Goal: Task Accomplishment & Management: Complete application form

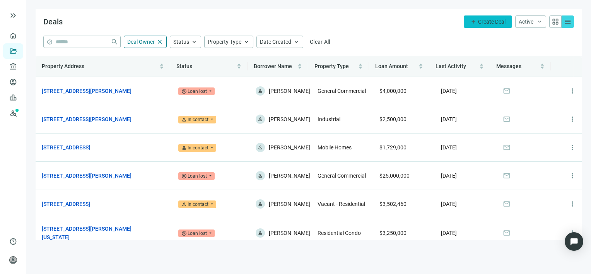
click at [499, 21] on span "Create Deal" at bounding box center [491, 22] width 27 height 6
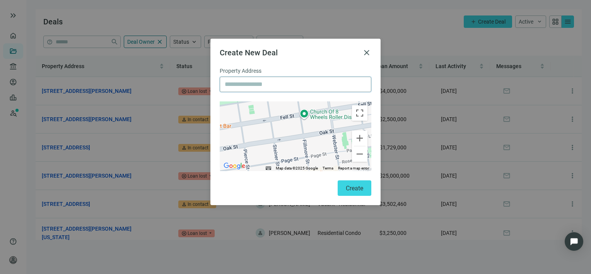
click at [267, 84] on input "text" at bounding box center [296, 84] width 142 height 15
paste input "**********"
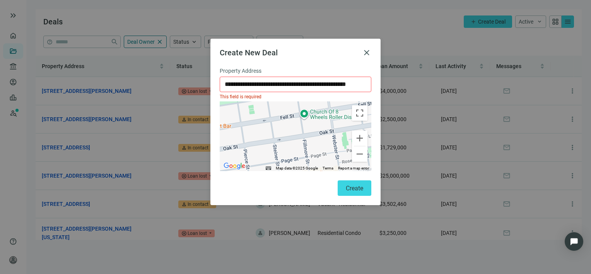
type input "**********"
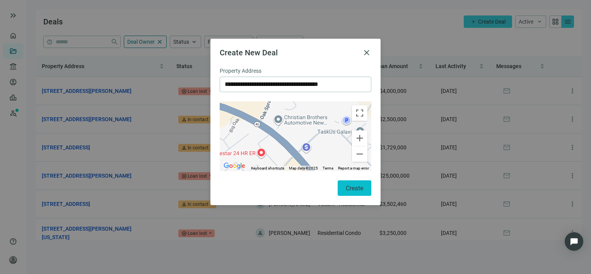
click at [347, 186] on span "Create" at bounding box center [354, 188] width 17 height 7
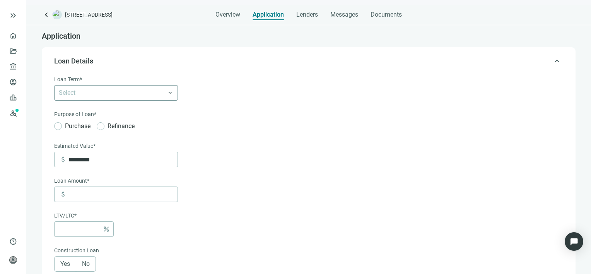
click at [170, 93] on div "Select" at bounding box center [116, 92] width 124 height 15
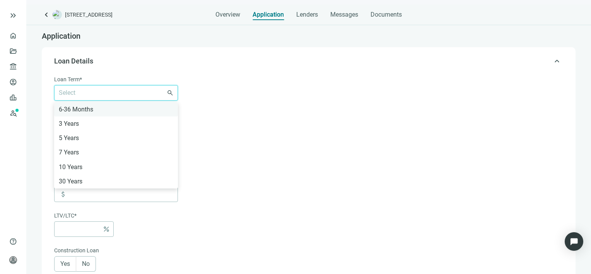
click at [73, 109] on div "6-36 Months" at bounding box center [116, 109] width 115 height 10
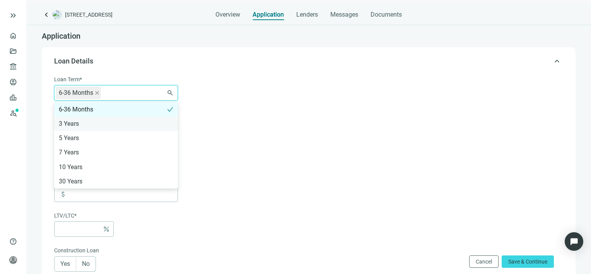
click at [70, 123] on div "3 Years" at bounding box center [116, 124] width 115 height 10
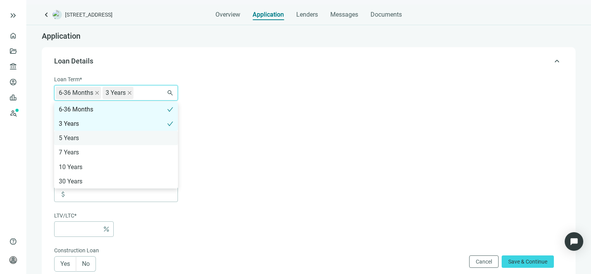
click at [71, 136] on div "5 Years" at bounding box center [116, 138] width 115 height 10
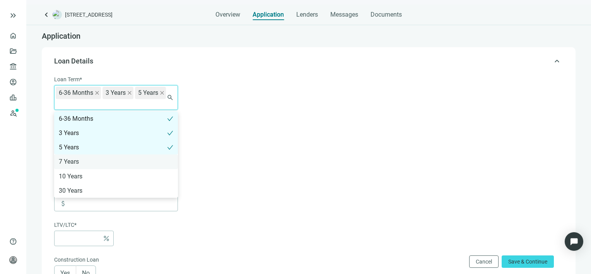
click at [71, 160] on div "7 Years" at bounding box center [116, 162] width 115 height 10
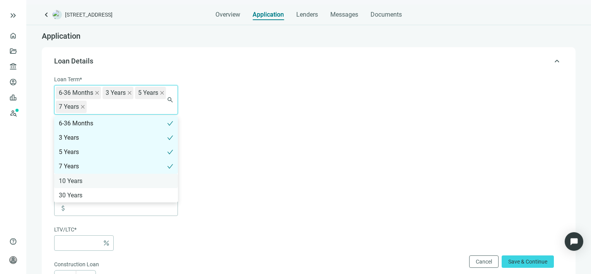
click at [75, 180] on div "10 Years" at bounding box center [116, 181] width 115 height 10
click at [224, 156] on form "Loan Term* 6-36 Months 3 Years 5 Years 7 Years 10 Years 6-36 Months 3 Years 5 Y…" at bounding box center [308, 278] width 508 height 406
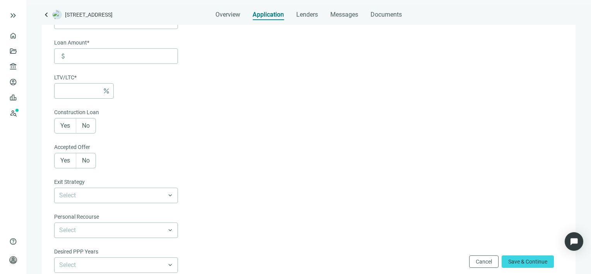
scroll to position [116, 0]
click at [63, 159] on span "Yes" at bounding box center [65, 161] width 10 height 7
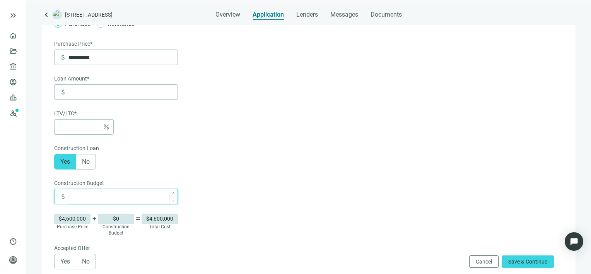
click at [102, 198] on input at bounding box center [122, 196] width 109 height 15
type input "*******"
click at [86, 92] on input at bounding box center [122, 92] width 109 height 15
type input "*"
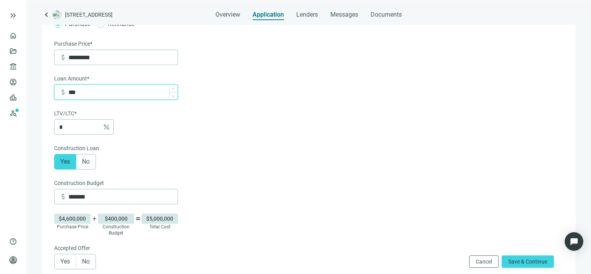
type input "*****"
type input "***"
type input "******"
type input "***"
type input "*******"
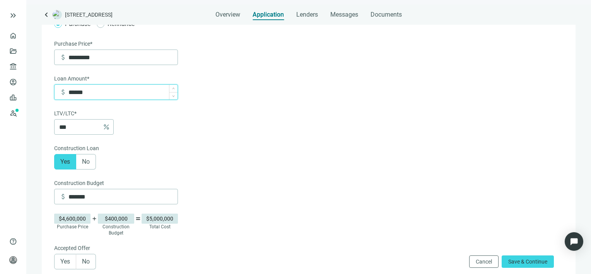
type input "*"
type input "*********"
type input "**"
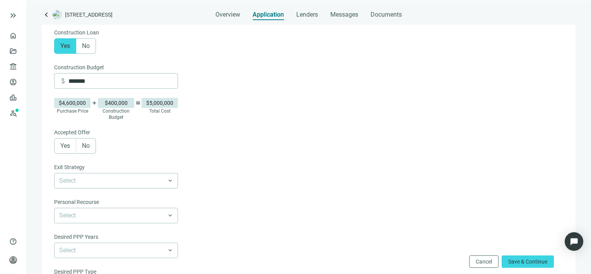
scroll to position [232, 0]
type input "*********"
click at [61, 146] on span "Yes" at bounding box center [65, 145] width 10 height 7
click at [121, 182] on input at bounding box center [110, 180] width 103 height 15
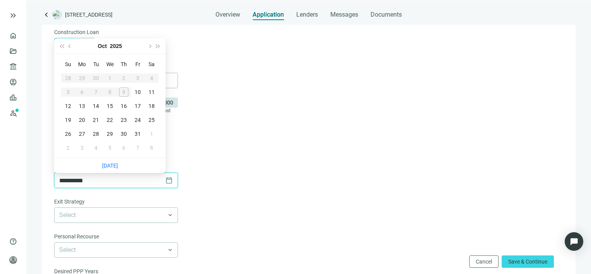
type input "**********"
click at [150, 46] on span "Next month (PageDown)" at bounding box center [149, 46] width 4 height 4
type input "**********"
click at [96, 107] on div "16" at bounding box center [95, 105] width 9 height 9
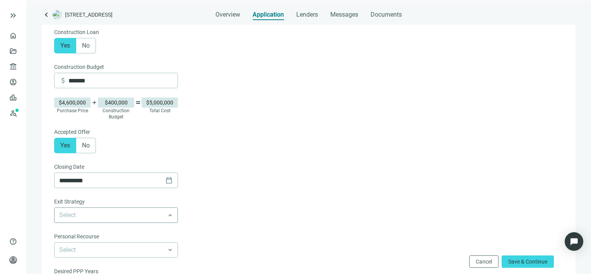
click at [163, 215] on input "search" at bounding box center [112, 215] width 107 height 15
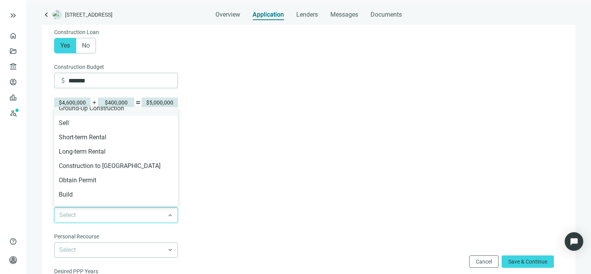
scroll to position [39, 0]
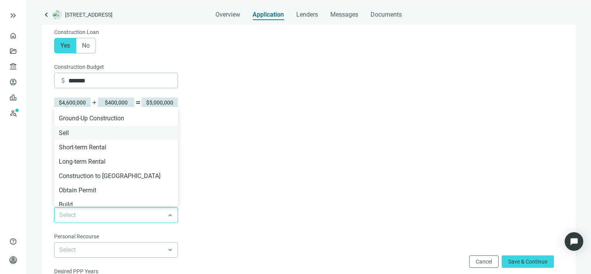
click at [68, 133] on div "Sell" at bounding box center [116, 133] width 115 height 10
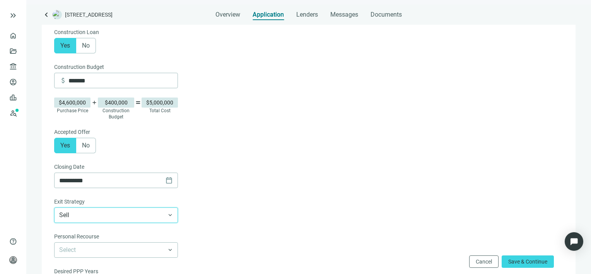
click at [245, 159] on form "**********" at bounding box center [308, 113] width 508 height 541
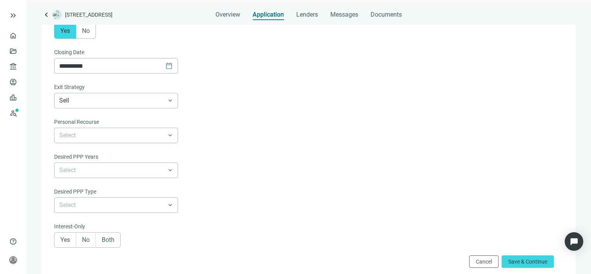
scroll to position [348, 0]
click at [170, 133] on span at bounding box center [116, 134] width 114 height 15
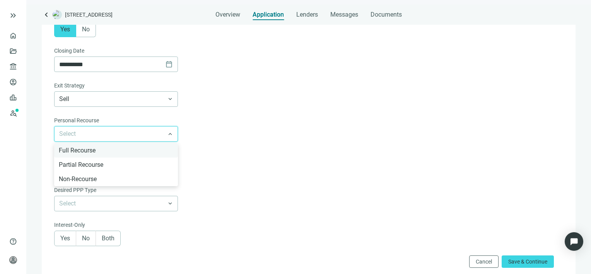
click at [97, 152] on div "Full Recourse" at bounding box center [116, 150] width 115 height 10
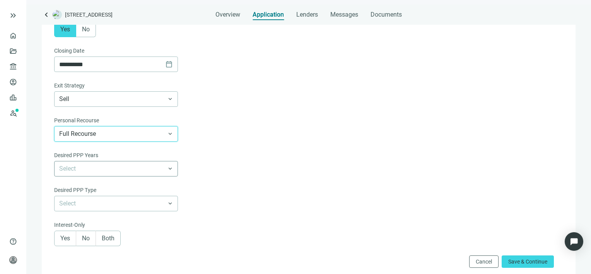
click at [170, 172] on span at bounding box center [116, 168] width 114 height 15
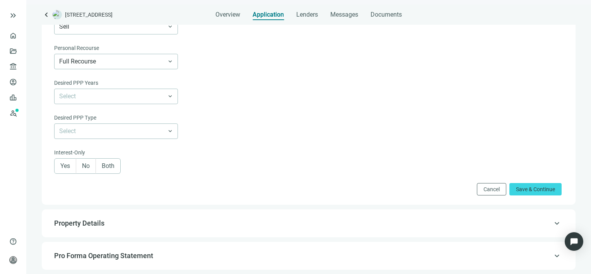
scroll to position [426, 0]
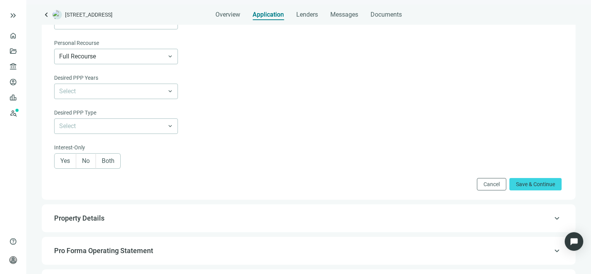
click at [108, 164] on span "Both" at bounding box center [108, 160] width 13 height 7
click at [536, 187] on span "Save & Continue" at bounding box center [535, 184] width 39 height 6
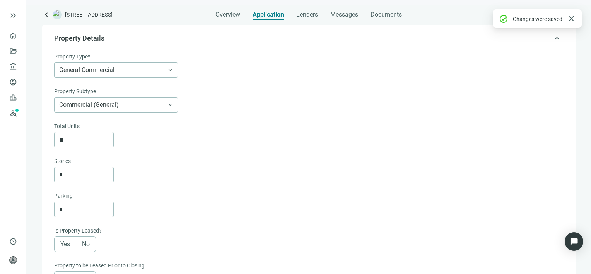
scroll to position [55, 0]
click at [172, 69] on span "General Commercial" at bounding box center [116, 70] width 114 height 15
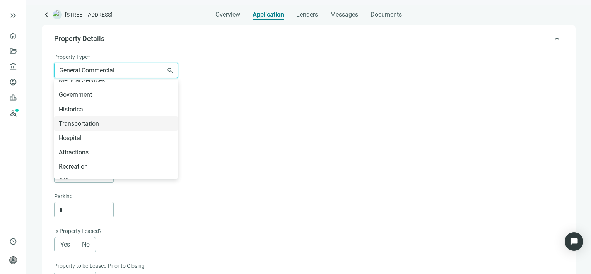
scroll to position [348, 0]
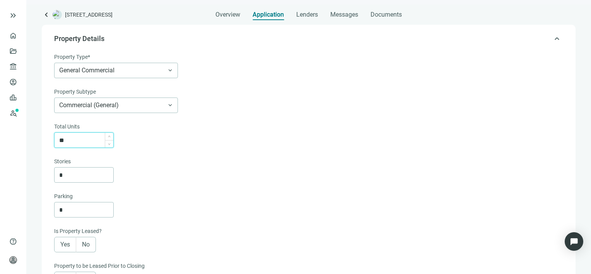
click at [93, 139] on input "**" at bounding box center [86, 140] width 54 height 15
type input "**"
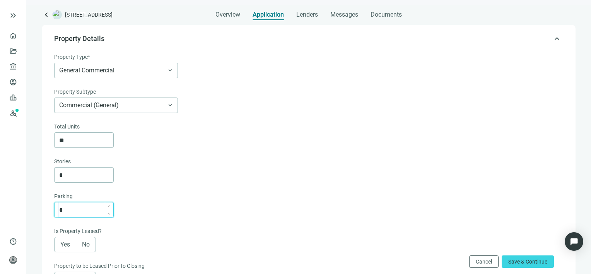
click at [85, 207] on input "*" at bounding box center [86, 209] width 54 height 15
click at [84, 207] on input "*" at bounding box center [86, 209] width 54 height 15
click at [64, 245] on span "Yes" at bounding box center [65, 244] width 10 height 7
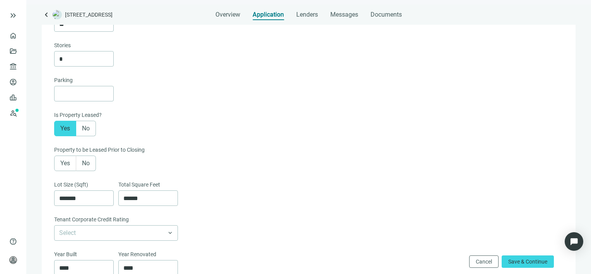
click at [60, 163] on span "Yes" at bounding box center [65, 162] width 10 height 7
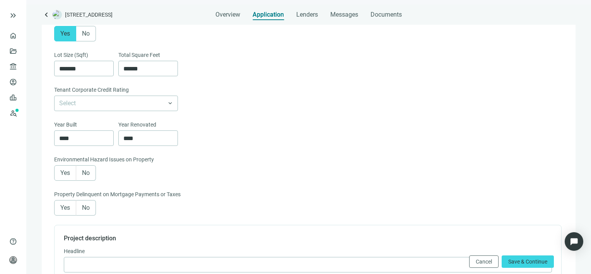
scroll to position [326, 0]
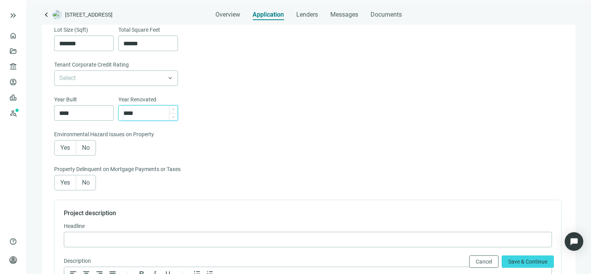
click at [145, 114] on input "****" at bounding box center [150, 113] width 54 height 15
type input "****"
click at [87, 151] on span "No" at bounding box center [86, 147] width 8 height 7
click at [88, 186] on span "No" at bounding box center [86, 182] width 8 height 7
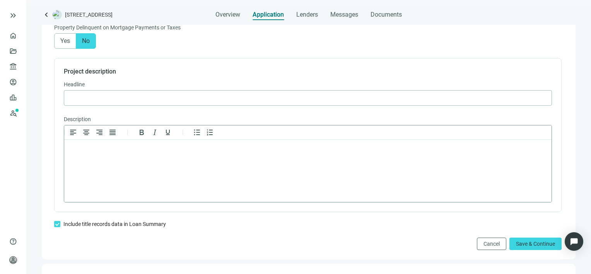
scroll to position [480, 0]
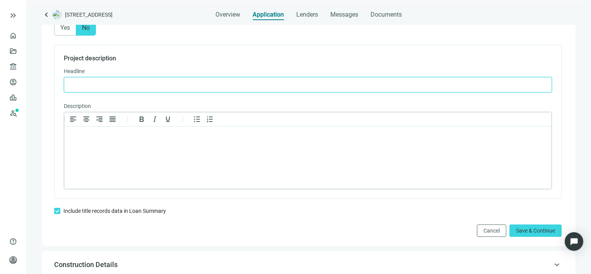
click at [159, 89] on input "text" at bounding box center [308, 84] width 478 height 15
paste input "**********"
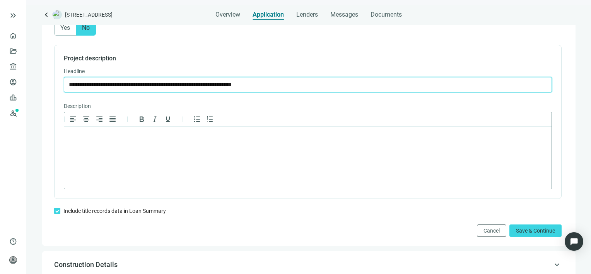
type input "**********"
click at [179, 144] on html at bounding box center [307, 137] width 487 height 20
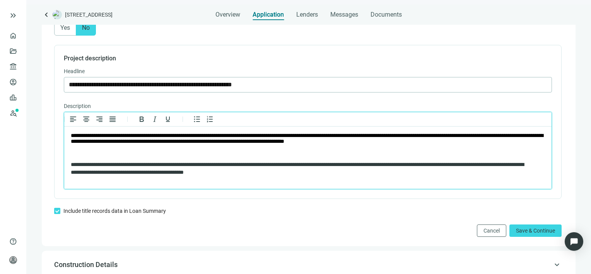
click at [108, 135] on span "**********" at bounding box center [307, 138] width 472 height 11
click at [530, 230] on span "Save & Continue" at bounding box center [535, 230] width 39 height 6
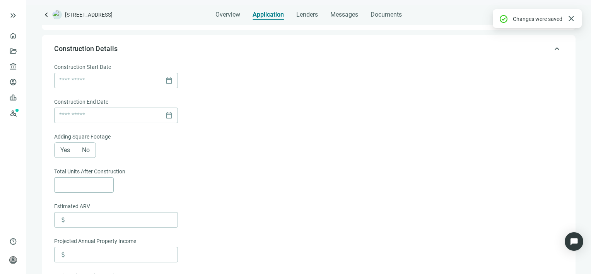
scroll to position [49, 0]
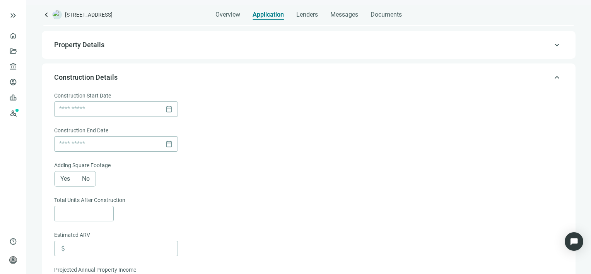
click at [84, 177] on span "No" at bounding box center [86, 178] width 8 height 7
click at [169, 109] on div "calendar_today" at bounding box center [116, 109] width 114 height 15
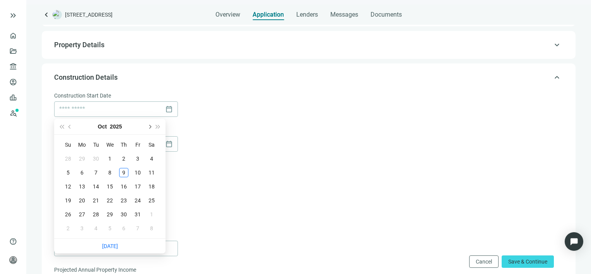
click at [150, 126] on span "Next month (PageDown)" at bounding box center [149, 127] width 4 height 4
type input "**********"
click at [150, 125] on span "Next month (PageDown)" at bounding box center [149, 127] width 4 height 4
type input "**********"
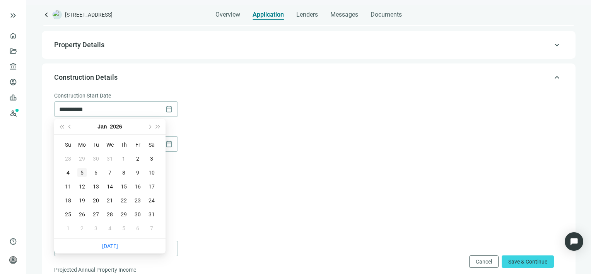
click at [82, 172] on div "5" at bounding box center [81, 172] width 9 height 9
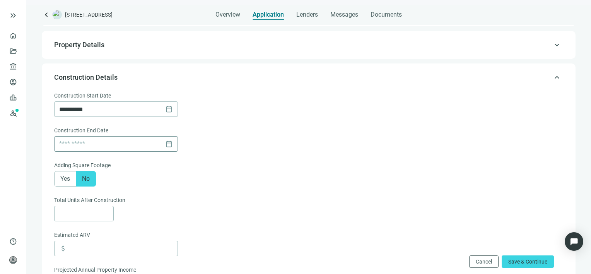
click at [170, 144] on div "calendar_today" at bounding box center [116, 144] width 114 height 15
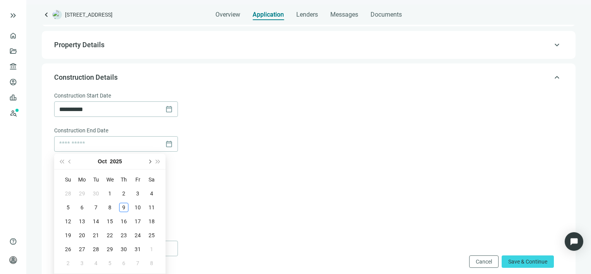
click at [150, 160] on span "Next month (PageDown)" at bounding box center [149, 161] width 4 height 4
click at [150, 159] on span "Next month (PageDown)" at bounding box center [149, 161] width 4 height 4
type input "**********"
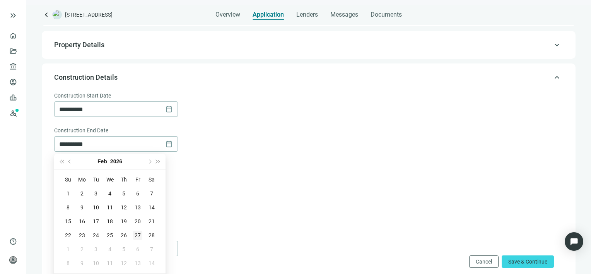
click at [137, 235] on div "27" at bounding box center [137, 235] width 9 height 9
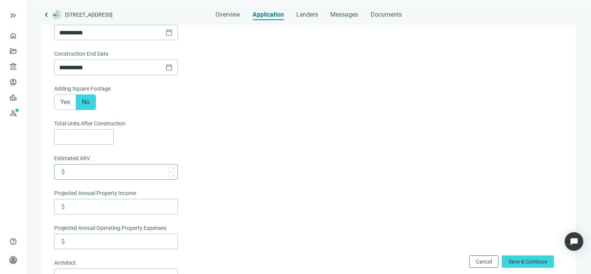
scroll to position [126, 0]
click at [84, 132] on input at bounding box center [86, 136] width 54 height 15
type input "**"
click at [95, 174] on input at bounding box center [122, 171] width 109 height 15
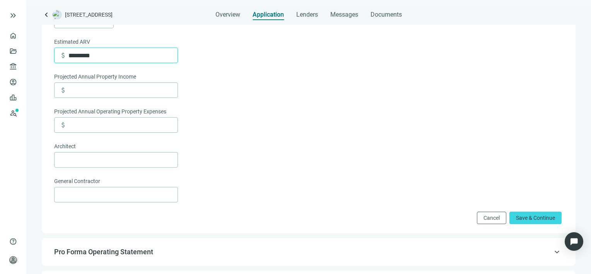
scroll to position [281, 0]
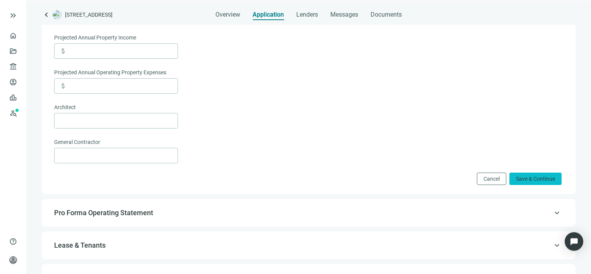
type input "*********"
click at [535, 177] on span "Save & Continue" at bounding box center [535, 179] width 39 height 6
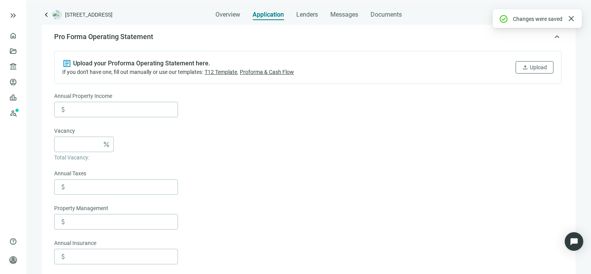
scroll to position [120, 0]
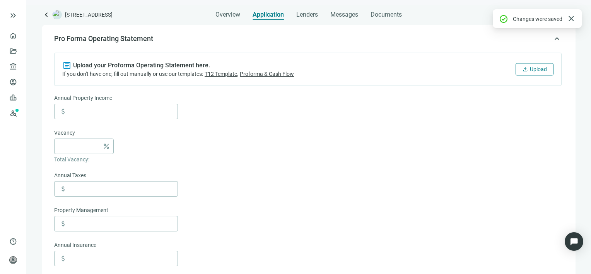
click at [530, 68] on span "Upload" at bounding box center [538, 69] width 17 height 6
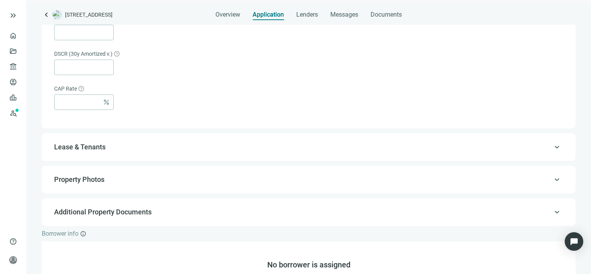
scroll to position [545, 0]
click at [552, 211] on span "keyboard_arrow_up" at bounding box center [556, 211] width 9 height 0
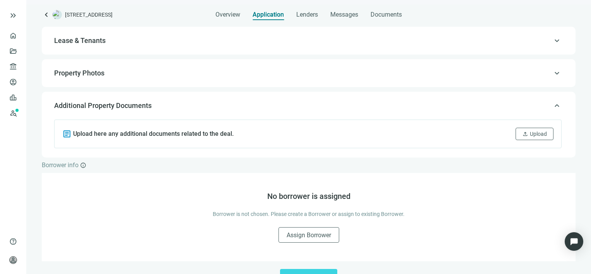
scroll to position [169, 0]
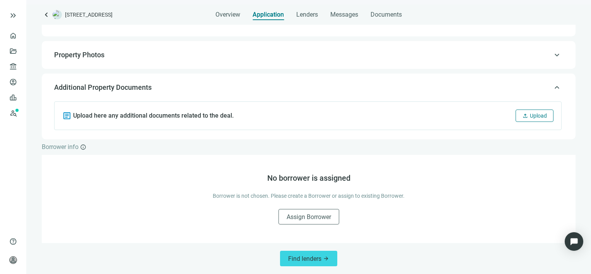
click at [530, 115] on span "Upload" at bounding box center [538, 116] width 17 height 6
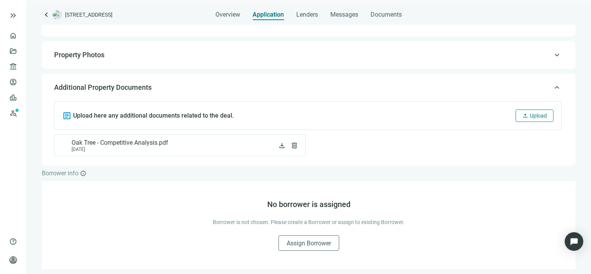
click at [530, 115] on span "Upload" at bounding box center [538, 116] width 17 height 6
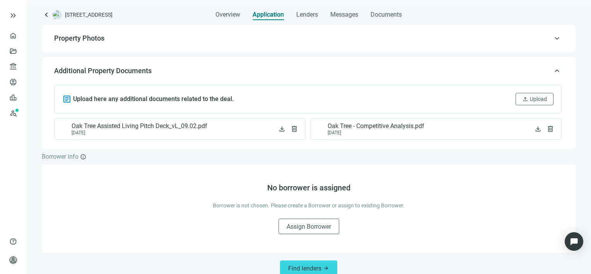
scroll to position [195, 0]
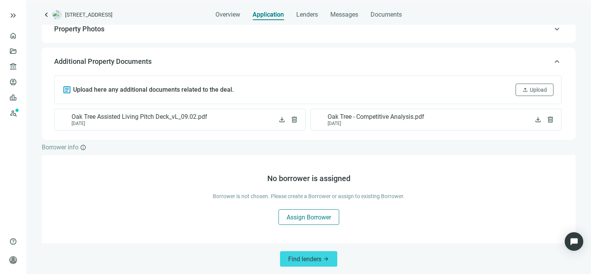
click at [307, 219] on span "Assign Borrower" at bounding box center [309, 217] width 44 height 7
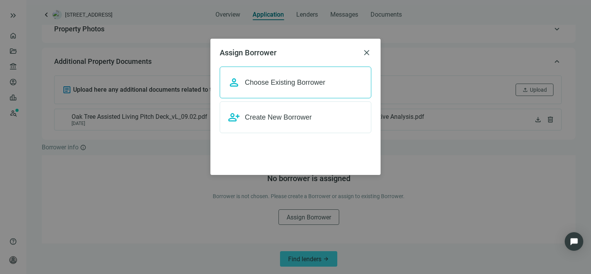
click at [285, 80] on span "Choose Existing Borrower" at bounding box center [285, 83] width 80 height 8
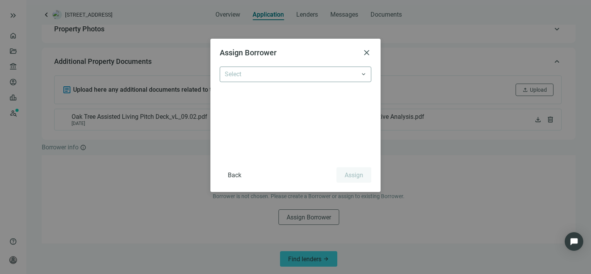
click at [284, 74] on input "search" at bounding box center [292, 74] width 135 height 15
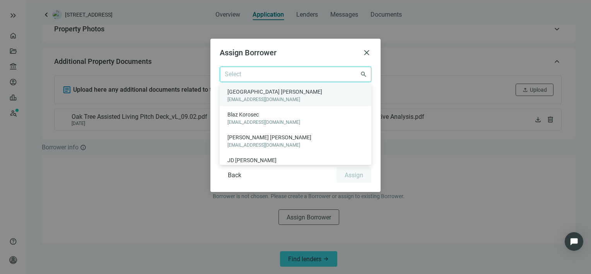
scroll to position [36, 0]
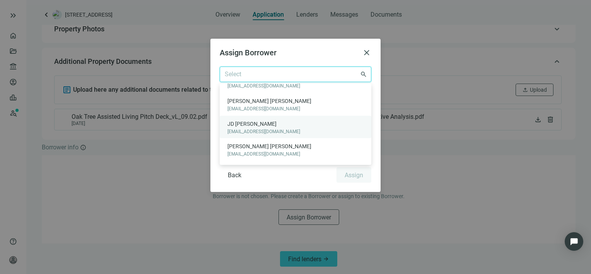
click at [253, 127] on span "JD Singh" at bounding box center [263, 124] width 73 height 9
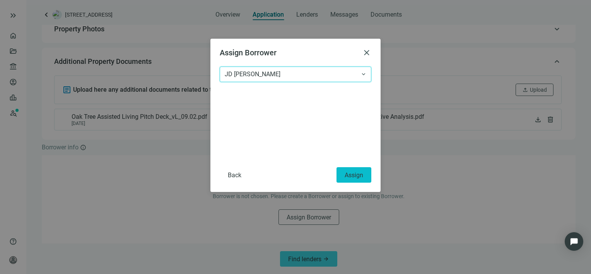
click at [359, 173] on span "Assign" at bounding box center [354, 174] width 19 height 7
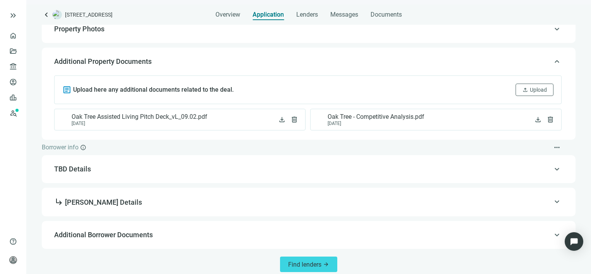
scroll to position [200, 0]
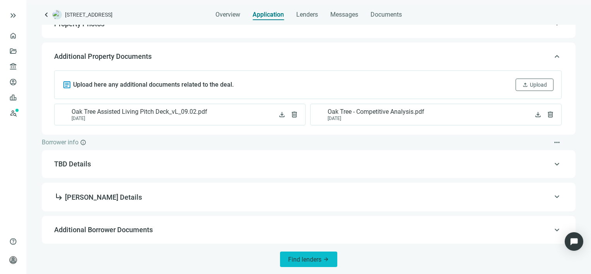
click at [309, 260] on span "Find lenders" at bounding box center [304, 259] width 33 height 7
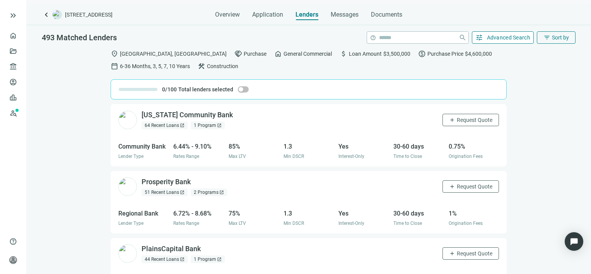
click at [500, 37] on span "Advanced Search" at bounding box center [509, 37] width 44 height 6
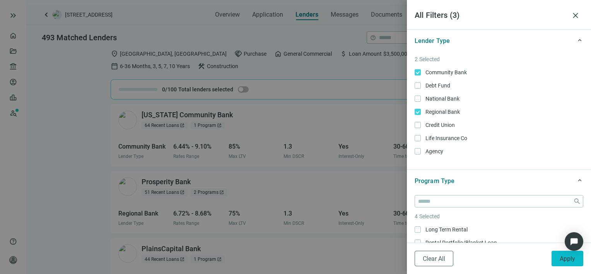
click at [566, 260] on span "Apply" at bounding box center [567, 258] width 15 height 7
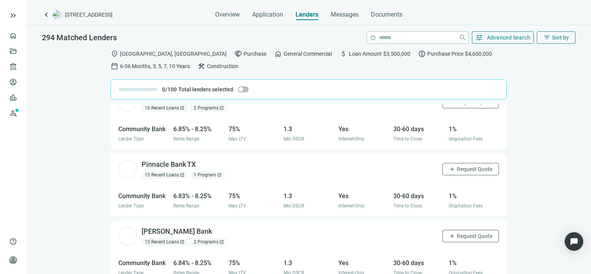
scroll to position [464, 0]
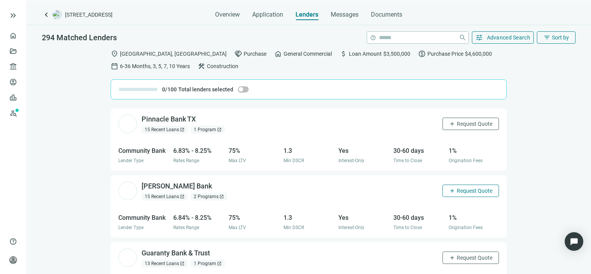
click at [464, 192] on span "Request Quote" at bounding box center [475, 191] width 36 height 6
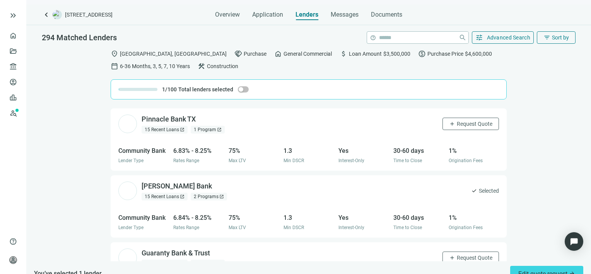
scroll to position [542, 0]
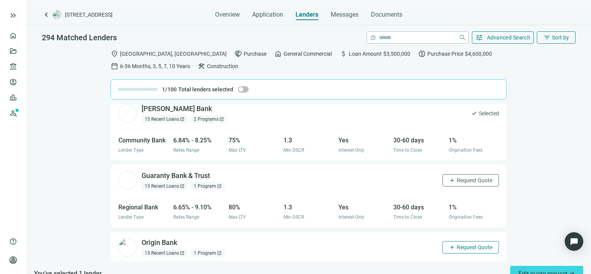
click at [460, 247] on span "Request Quote" at bounding box center [475, 247] width 36 height 6
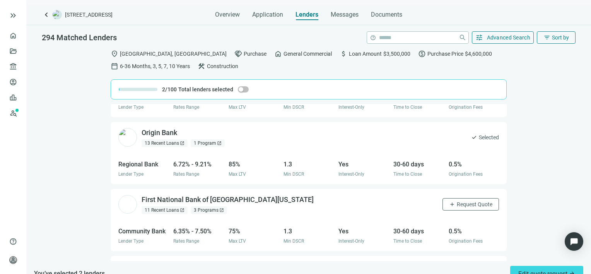
scroll to position [658, 0]
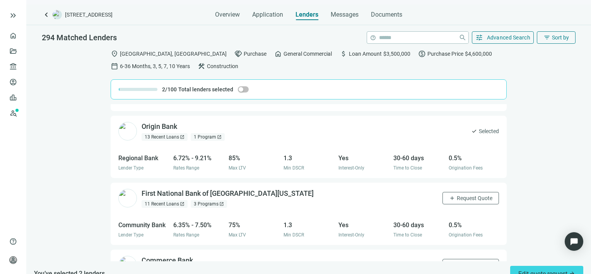
drag, startPoint x: 458, startPoint y: 195, endPoint x: 405, endPoint y: 186, distance: 53.2
click at [457, 195] on span "Request Quote" at bounding box center [475, 198] width 36 height 6
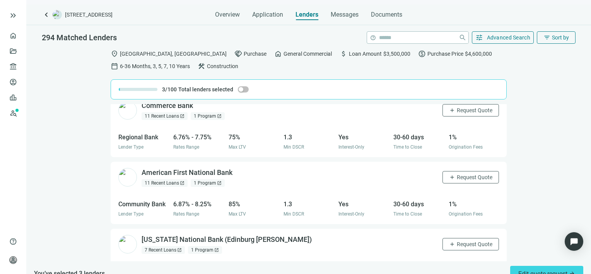
scroll to position [774, 0]
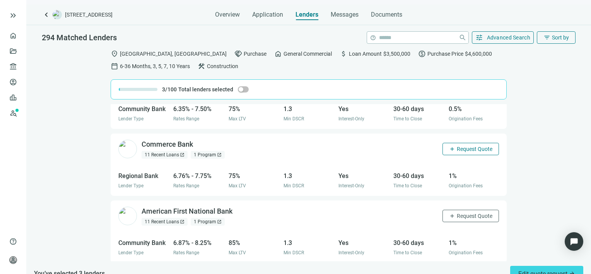
click at [463, 147] on span "Request Quote" at bounding box center [475, 149] width 36 height 6
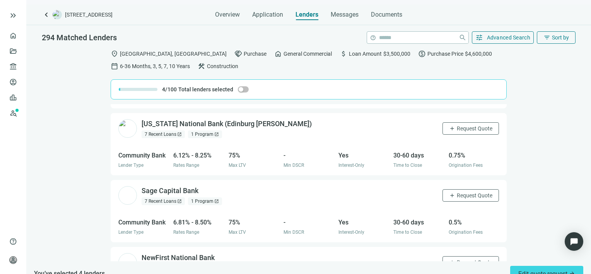
scroll to position [928, 0]
click at [461, 128] on span "Request Quote" at bounding box center [475, 128] width 36 height 6
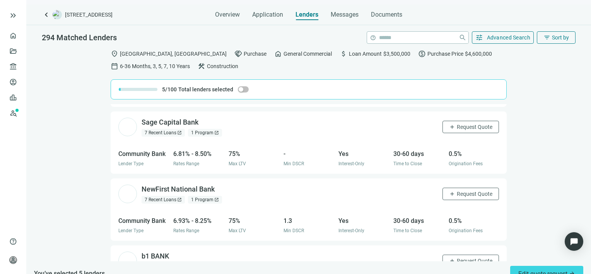
scroll to position [1006, 0]
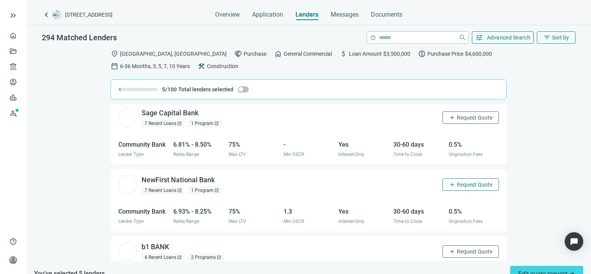
click at [457, 182] on span "Request Quote" at bounding box center [475, 184] width 36 height 6
click at [460, 252] on span "Request Quote" at bounding box center [475, 251] width 36 height 6
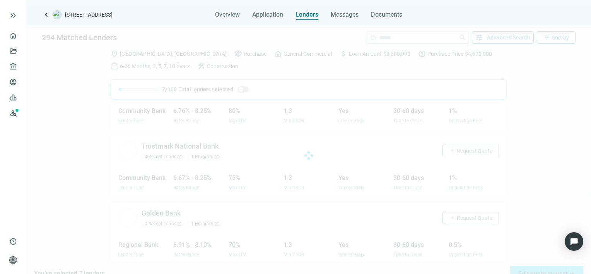
scroll to position [1175, 0]
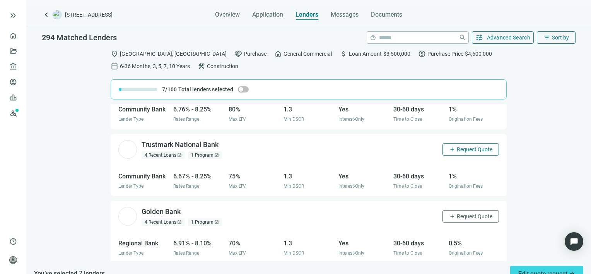
click at [467, 147] on span "Request Quote" at bounding box center [475, 149] width 36 height 6
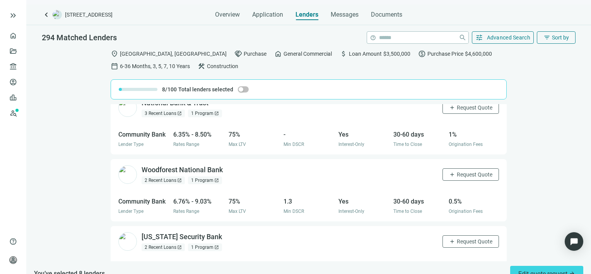
scroll to position [1446, 0]
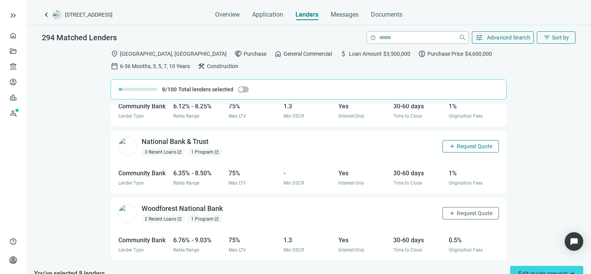
click at [457, 145] on span "Request Quote" at bounding box center [475, 146] width 36 height 6
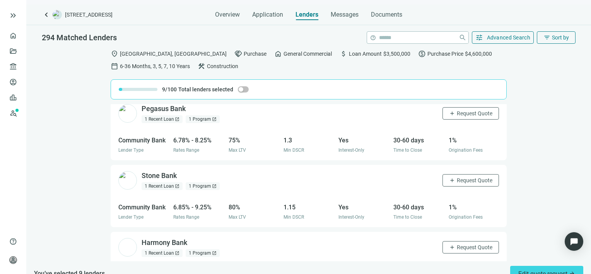
scroll to position [1678, 0]
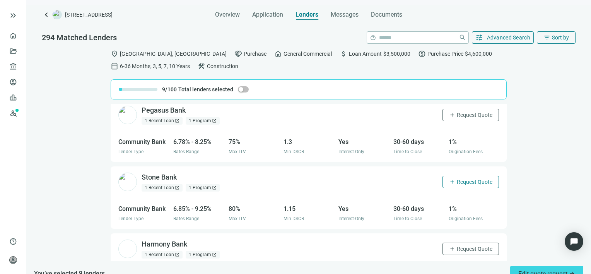
click at [462, 181] on span "Request Quote" at bounding box center [475, 182] width 36 height 6
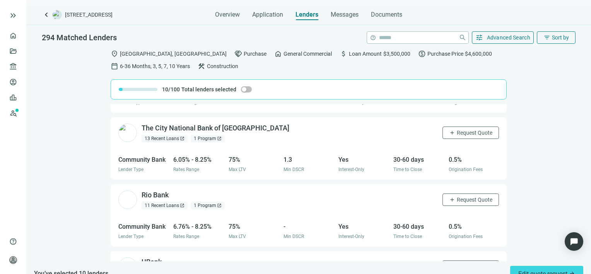
scroll to position [1998, 0]
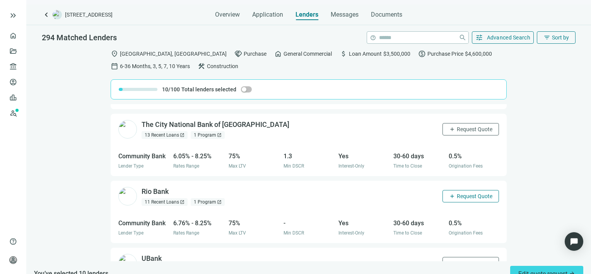
click at [457, 194] on span "Request Quote" at bounding box center [475, 196] width 36 height 6
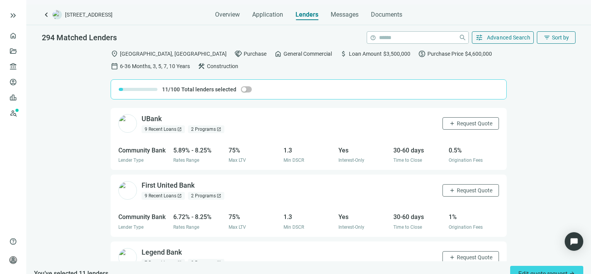
scroll to position [2114, 0]
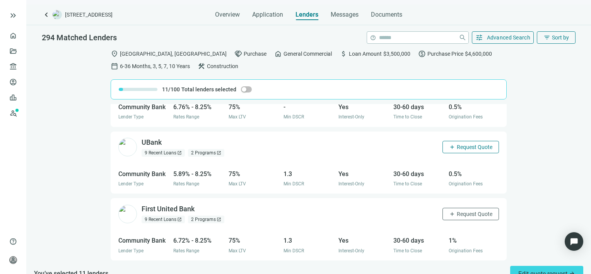
click at [457, 144] on span "Request Quote" at bounding box center [475, 147] width 36 height 6
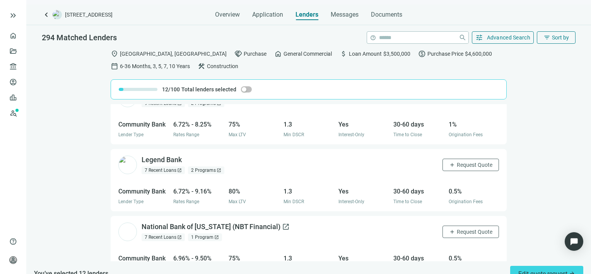
scroll to position [2269, 0]
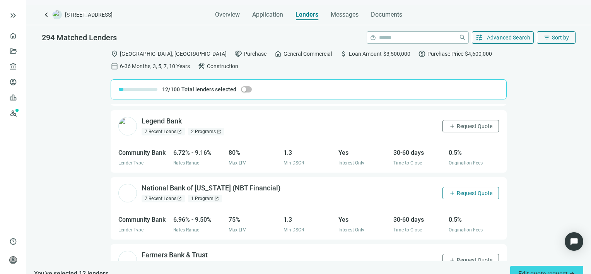
click at [469, 190] on span "Request Quote" at bounding box center [475, 193] width 36 height 6
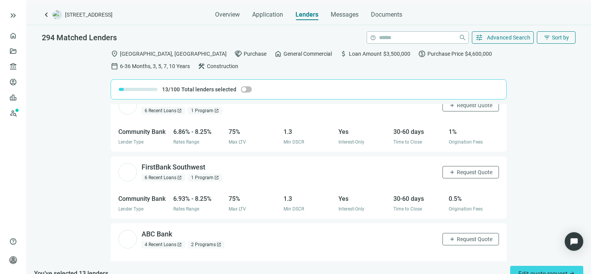
scroll to position [2385, 0]
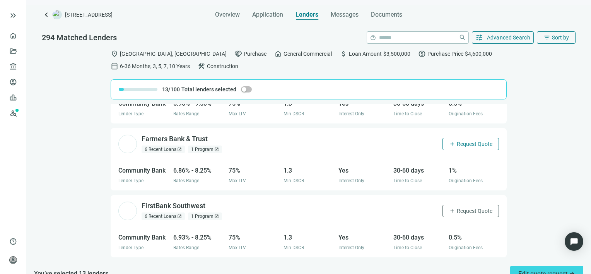
click at [463, 141] on span "Request Quote" at bounding box center [475, 144] width 36 height 6
click at [478, 209] on span "Request Quote" at bounding box center [475, 211] width 36 height 6
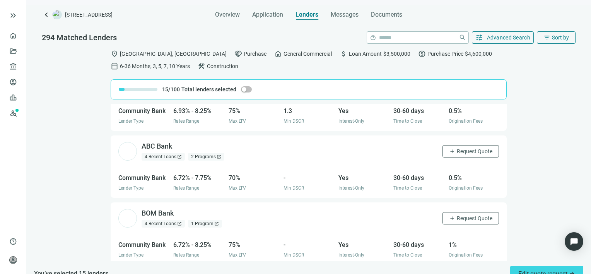
scroll to position [2512, 0]
click at [457, 149] on span "Request Quote" at bounding box center [475, 151] width 36 height 6
click at [460, 215] on span "Request Quote" at bounding box center [475, 218] width 36 height 6
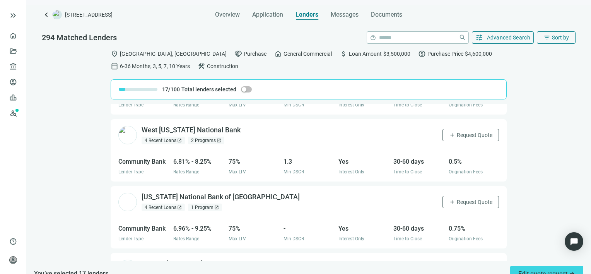
scroll to position [2666, 0]
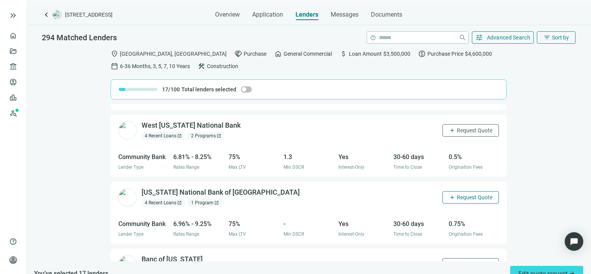
click at [457, 194] on span "Request Quote" at bounding box center [475, 197] width 36 height 6
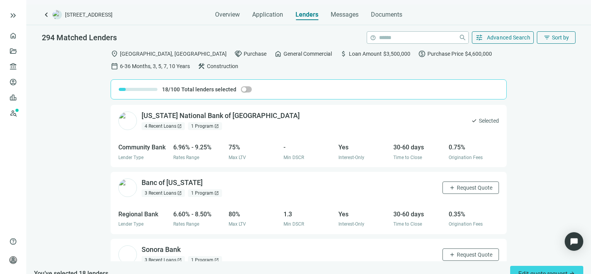
scroll to position [2744, 0]
click at [468, 184] on span "Request Quote" at bounding box center [475, 187] width 36 height 6
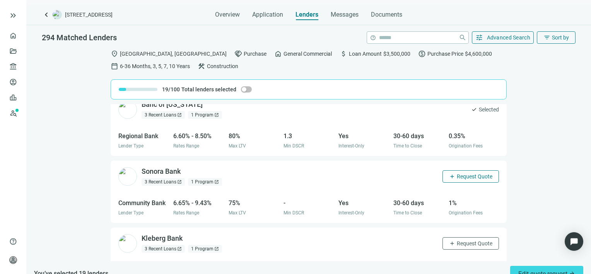
click at [457, 173] on span "Request Quote" at bounding box center [475, 176] width 36 height 6
click at [458, 241] on span "Request Quote" at bounding box center [475, 243] width 36 height 6
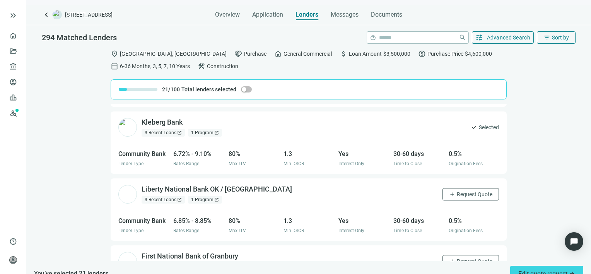
scroll to position [2976, 0]
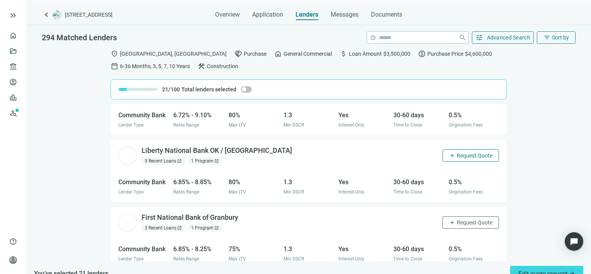
click at [459, 152] on span "Request Quote" at bounding box center [475, 155] width 36 height 6
click at [471, 220] on span "Request Quote" at bounding box center [475, 222] width 36 height 6
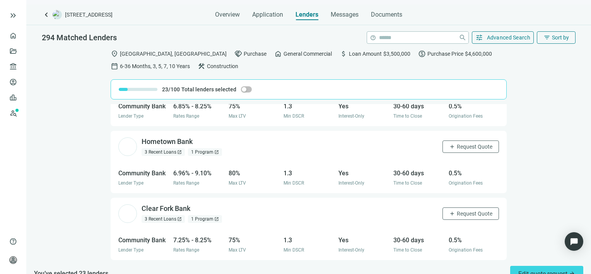
scroll to position [3131, 0]
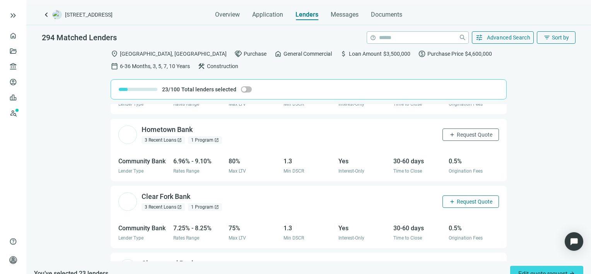
click at [457, 198] on span "Request Quote" at bounding box center [475, 201] width 36 height 6
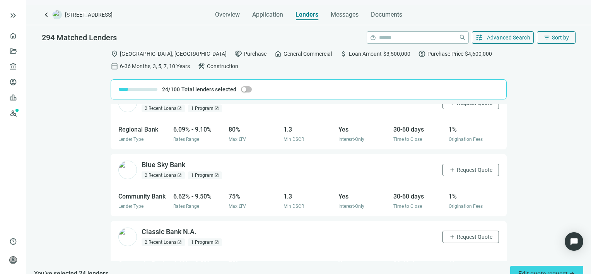
scroll to position [3257, 0]
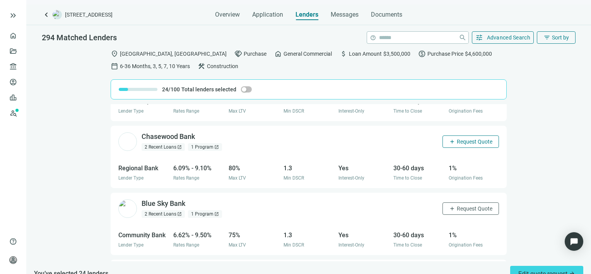
click at [465, 139] on span "Request Quote" at bounding box center [475, 142] width 36 height 6
click at [457, 205] on span "Request Quote" at bounding box center [475, 208] width 36 height 6
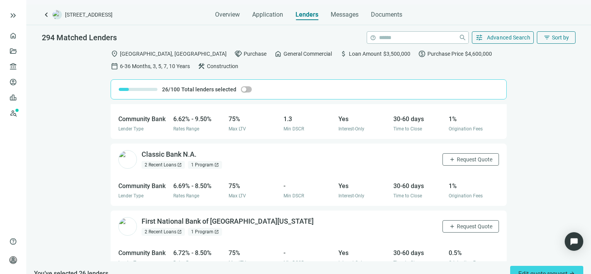
scroll to position [3412, 0]
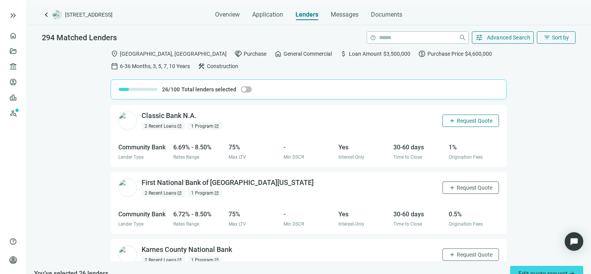
click at [460, 118] on span "Request Quote" at bounding box center [475, 121] width 36 height 6
click at [457, 185] on span "Request Quote" at bounding box center [475, 188] width 36 height 6
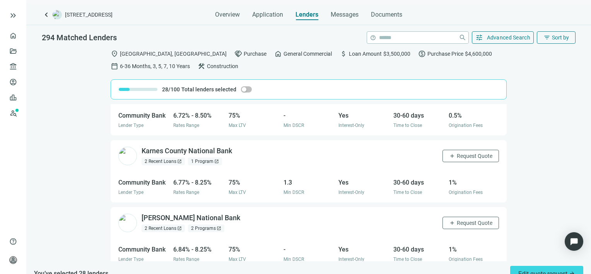
scroll to position [3528, 0]
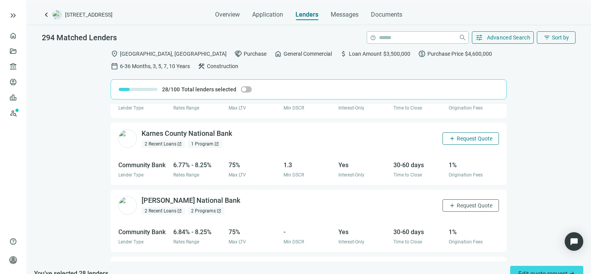
click at [465, 135] on span "Request Quote" at bounding box center [475, 138] width 36 height 6
click at [457, 202] on span "Request Quote" at bounding box center [475, 205] width 36 height 6
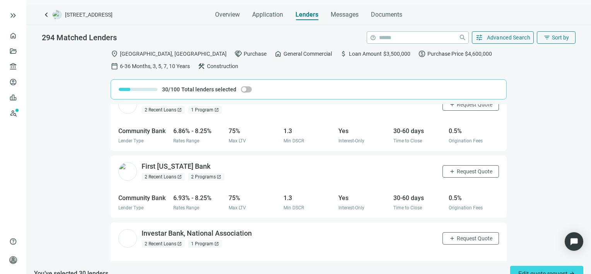
scroll to position [3683, 0]
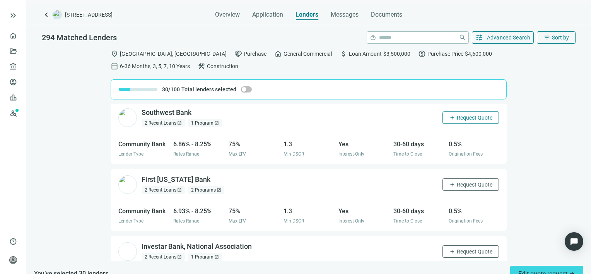
click at [474, 115] on span "Request Quote" at bounding box center [475, 118] width 36 height 6
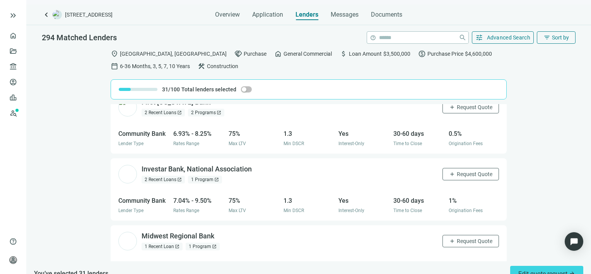
scroll to position [3799, 0]
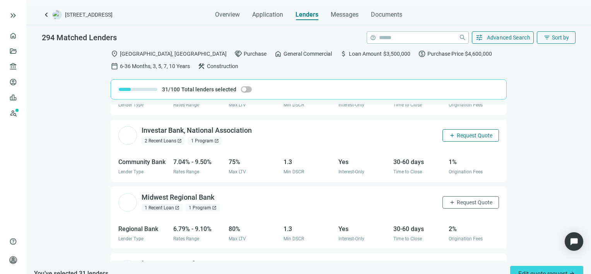
click at [458, 132] on span "Request Quote" at bounding box center [475, 135] width 36 height 6
click at [474, 199] on span "Request Quote" at bounding box center [475, 202] width 36 height 6
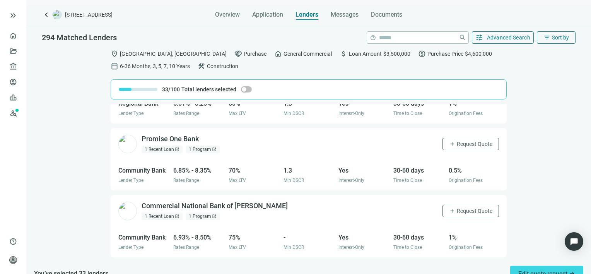
scroll to position [4003, 0]
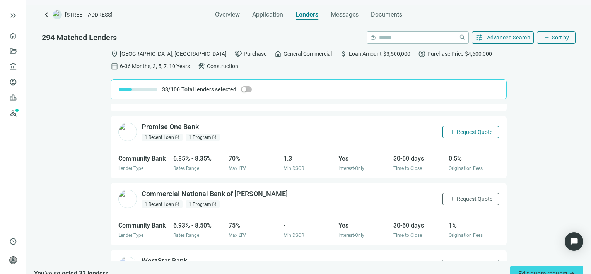
click at [468, 129] on span "Request Quote" at bounding box center [475, 132] width 36 height 6
click at [457, 196] on span "Request Quote" at bounding box center [475, 199] width 36 height 6
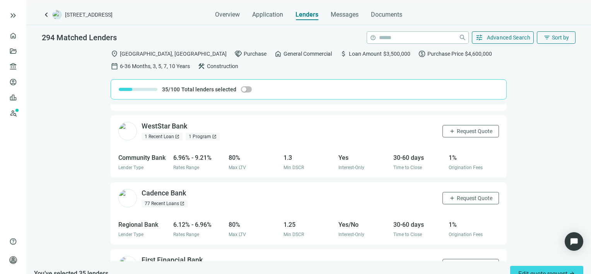
scroll to position [4119, 0]
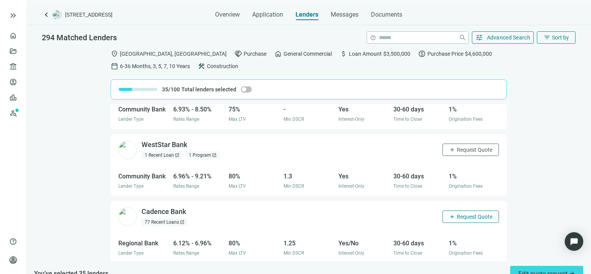
click at [457, 214] on span "Request Quote" at bounding box center [475, 217] width 36 height 6
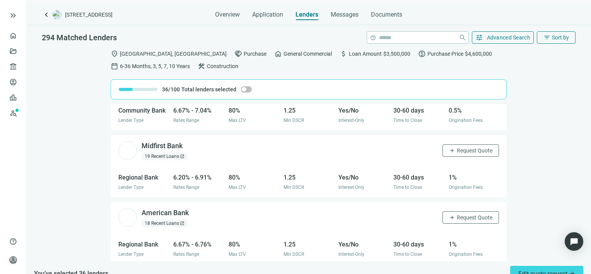
scroll to position [4594, 0]
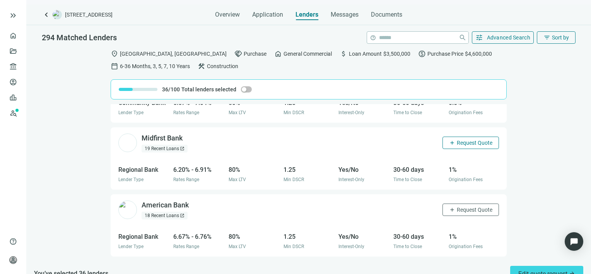
click at [465, 140] on span "Request Quote" at bounding box center [475, 143] width 36 height 6
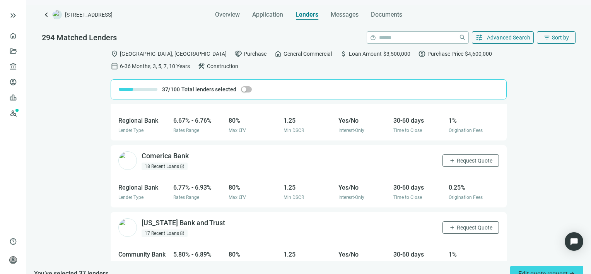
scroll to position [4749, 0]
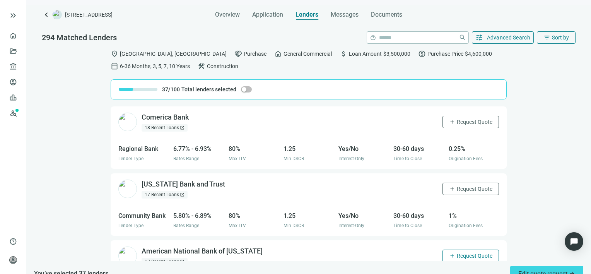
click at [467, 253] on span "Request Quote" at bounding box center [475, 256] width 36 height 6
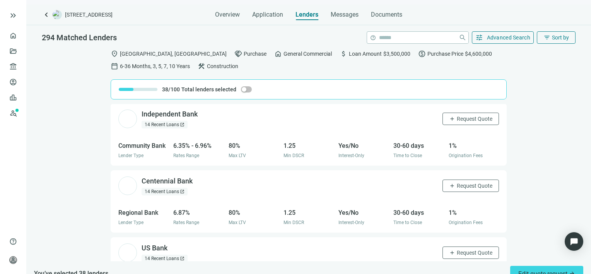
scroll to position [5059, 0]
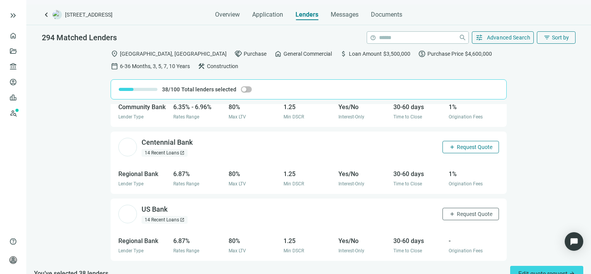
click at [466, 144] on span "Request Quote" at bounding box center [475, 147] width 36 height 6
drag, startPoint x: 447, startPoint y: 207, endPoint x: 420, endPoint y: 200, distance: 28.2
click at [457, 211] on span "Request Quote" at bounding box center [475, 214] width 36 height 6
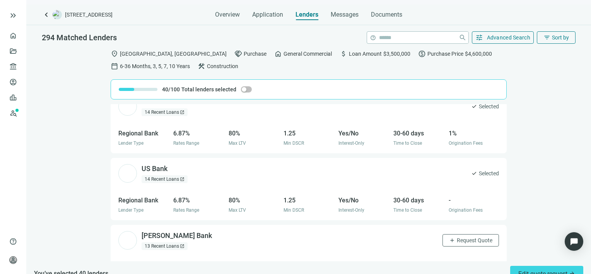
scroll to position [5175, 0]
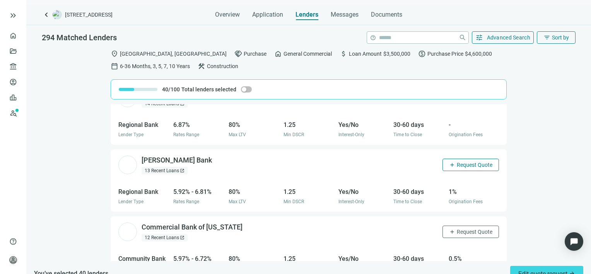
click at [457, 162] on span "Request Quote" at bounding box center [475, 165] width 36 height 6
click at [465, 229] on span "Request Quote" at bounding box center [475, 232] width 36 height 6
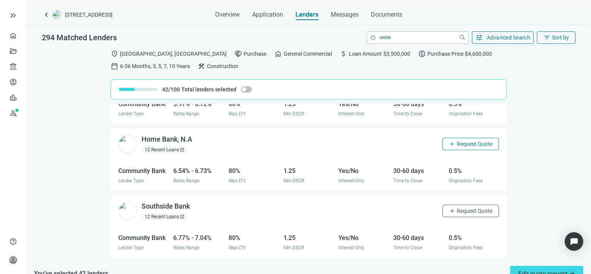
click at [458, 141] on span "Request Quote" at bounding box center [475, 144] width 36 height 6
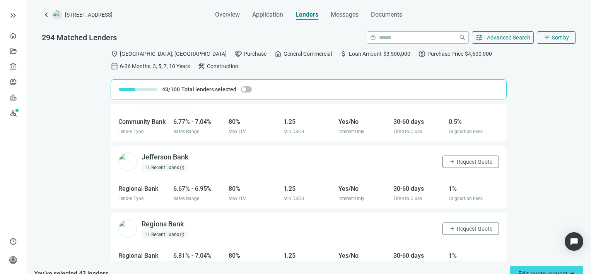
scroll to position [5484, 0]
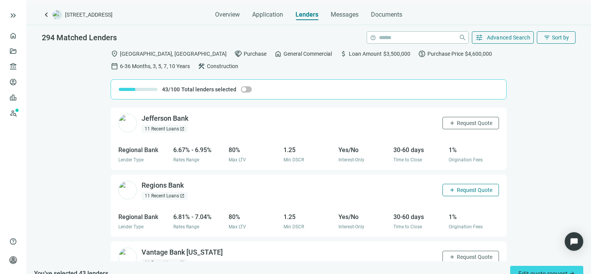
click at [460, 187] on span "Request Quote" at bounding box center [475, 190] width 36 height 6
click at [466, 254] on span "Request Quote" at bounding box center [475, 257] width 36 height 6
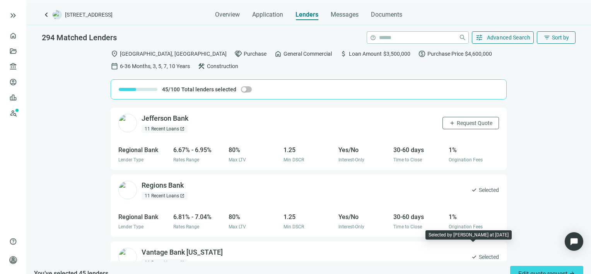
click at [471, 254] on span "check" at bounding box center [474, 257] width 6 height 6
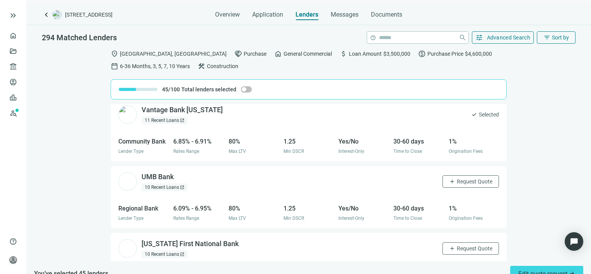
scroll to position [5639, 0]
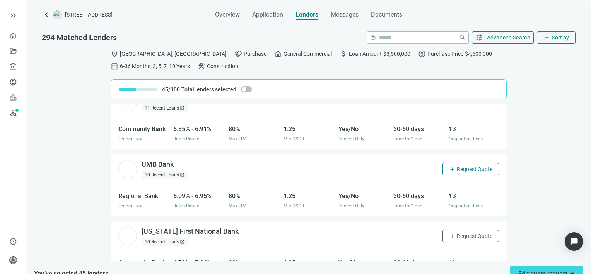
click at [457, 166] on span "Request Quote" at bounding box center [475, 169] width 36 height 6
click at [464, 233] on span "Request Quote" at bounding box center [475, 236] width 36 height 6
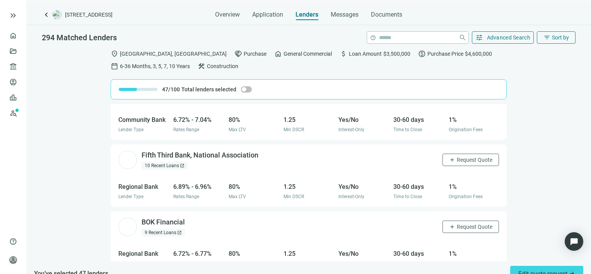
scroll to position [5794, 0]
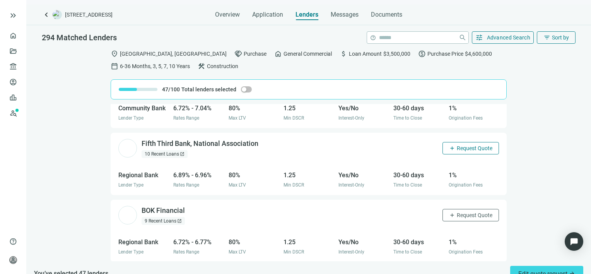
click at [460, 145] on span "Request Quote" at bounding box center [475, 148] width 36 height 6
click at [457, 212] on span "Request Quote" at bounding box center [475, 215] width 36 height 6
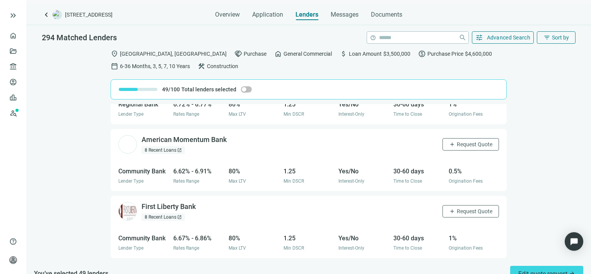
scroll to position [5893, 0]
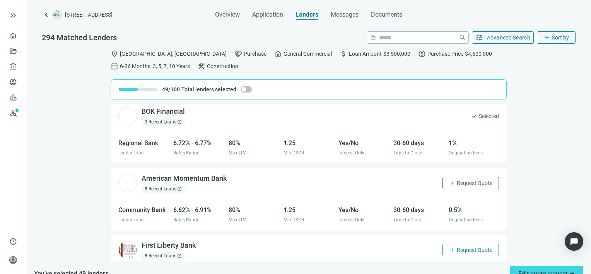
click at [461, 247] on span "Request Quote" at bounding box center [475, 250] width 36 height 6
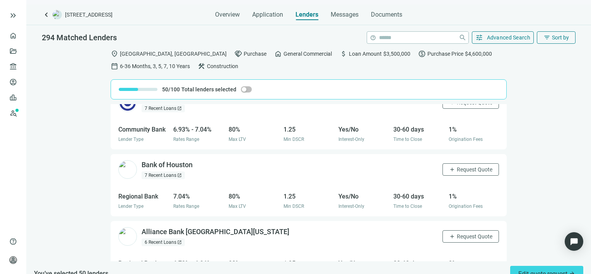
scroll to position [6202, 0]
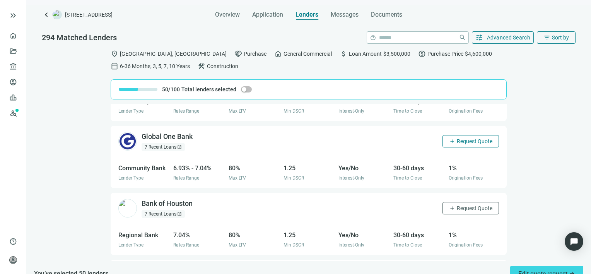
click at [457, 138] on span "Request Quote" at bounding box center [475, 141] width 36 height 6
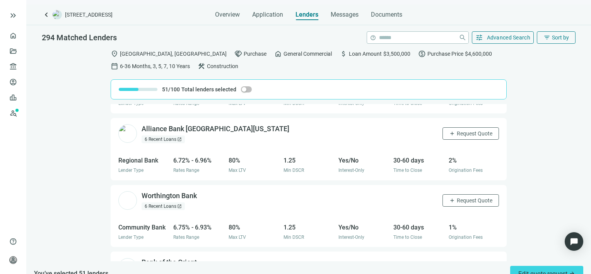
scroll to position [6357, 0]
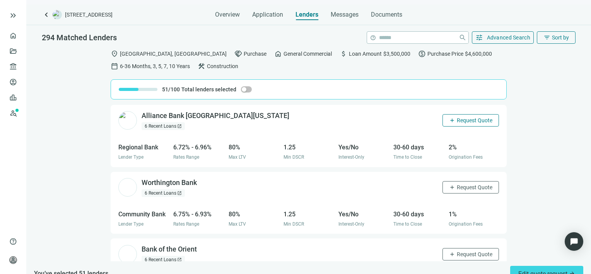
click at [457, 117] on span "Request Quote" at bounding box center [475, 120] width 36 height 6
click at [458, 251] on span "Request Quote" at bounding box center [475, 254] width 36 height 6
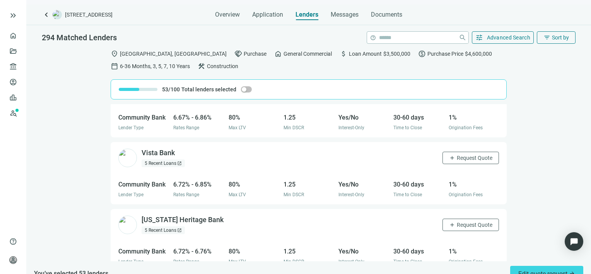
scroll to position [6667, 0]
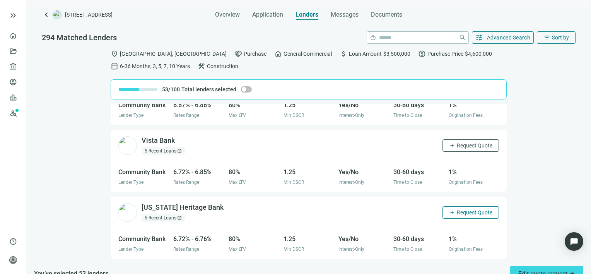
click at [467, 209] on span "Request Quote" at bounding box center [475, 212] width 36 height 6
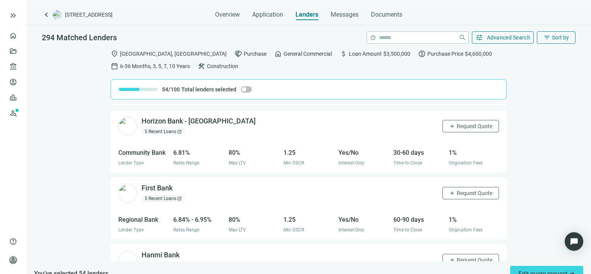
scroll to position [6821, 0]
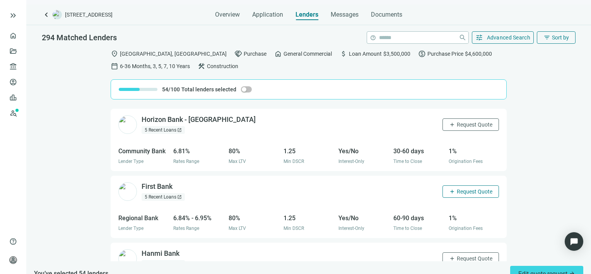
click at [461, 188] on span "Request Quote" at bounding box center [475, 191] width 36 height 6
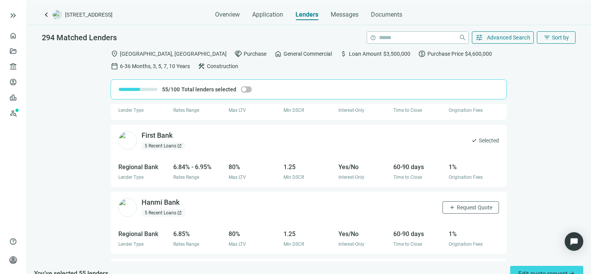
scroll to position [6937, 0]
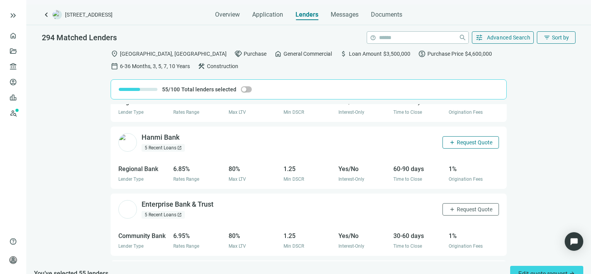
click at [464, 139] on span "Request Quote" at bounding box center [475, 142] width 36 height 6
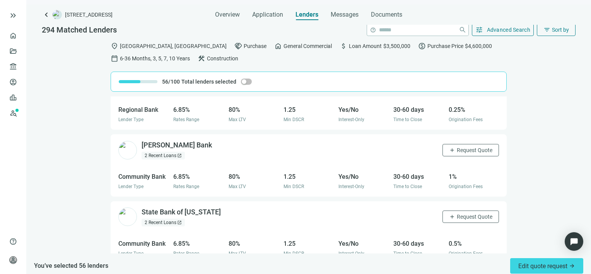
scroll to position [12, 0]
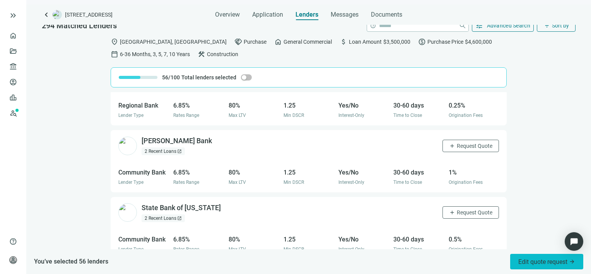
click at [535, 263] on span "Edit quote request arrow_forward" at bounding box center [546, 261] width 57 height 7
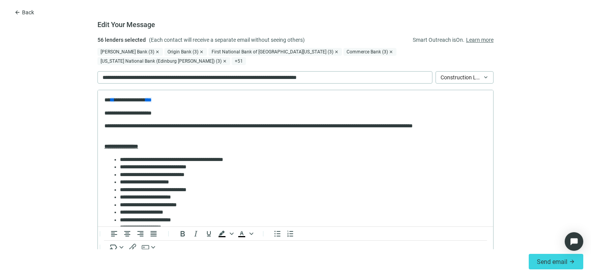
scroll to position [0, 0]
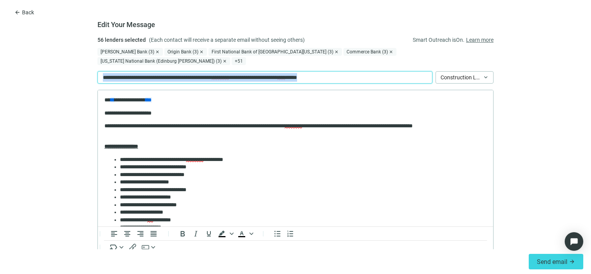
drag, startPoint x: 382, startPoint y: 69, endPoint x: 47, endPoint y: 69, distance: 335.4
click at [47, 69] on form "Edit Your Message 56 lenders selected (Each contact will receive a separate ema…" at bounding box center [295, 143] width 591 height 214
paste div
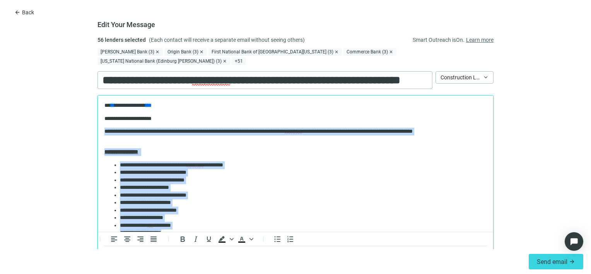
drag, startPoint x: 269, startPoint y: 125, endPoint x: 106, endPoint y: 134, distance: 162.8
click at [106, 134] on body "**********" at bounding box center [295, 259] width 383 height 315
paste body "Rich Text Area. Press ALT-0 for help."
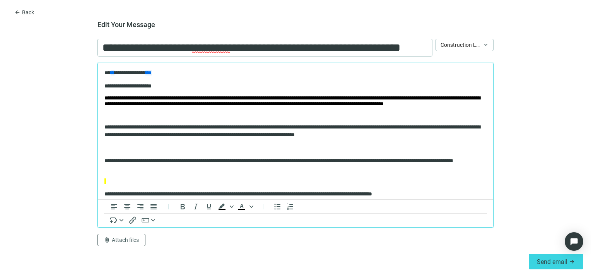
scroll to position [40, 0]
click at [544, 260] on span "Send email" at bounding box center [552, 261] width 31 height 7
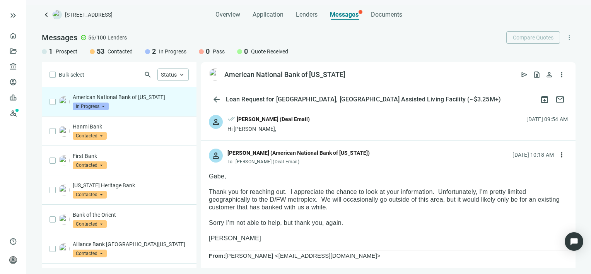
click at [102, 106] on span "In Progress" at bounding box center [91, 107] width 36 height 8
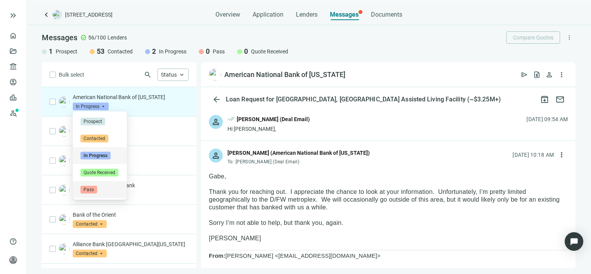
click at [91, 190] on span "Pass" at bounding box center [88, 190] width 17 height 8
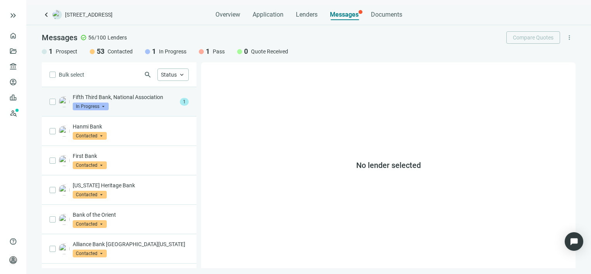
click at [149, 104] on div "Fifth Third Bank, National Association In Progress arrow_drop_down" at bounding box center [125, 101] width 104 height 17
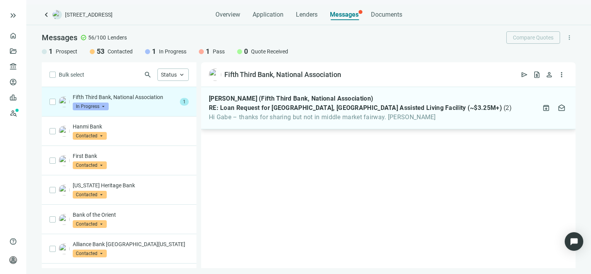
click at [283, 120] on span "Hi Gabe – thanks for sharing but not in middle market fairway. Steven DeMundo" at bounding box center [360, 117] width 303 height 8
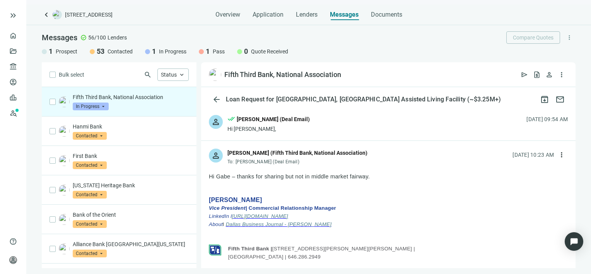
click at [104, 105] on span "In Progress" at bounding box center [91, 107] width 36 height 8
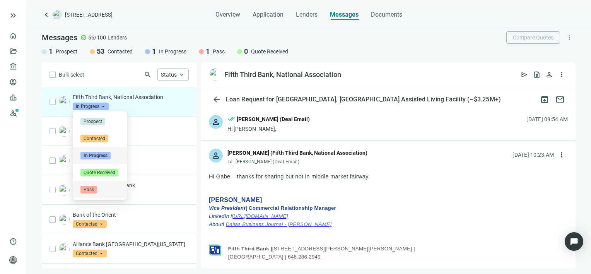
click at [90, 190] on span "Pass" at bounding box center [88, 190] width 17 height 8
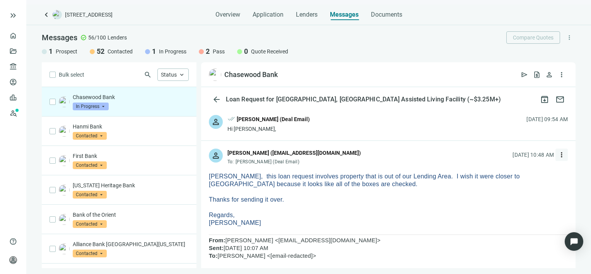
click at [558, 155] on span "more_vert" at bounding box center [562, 155] width 8 height 8
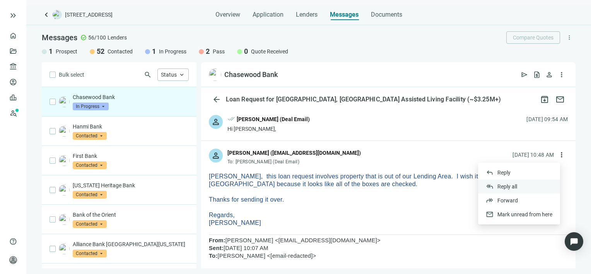
click at [504, 187] on span "Reply all" at bounding box center [508, 186] width 20 height 6
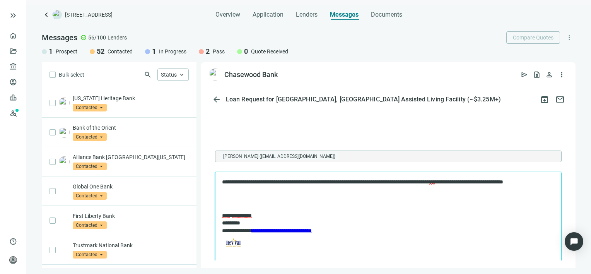
scroll to position [193, 0]
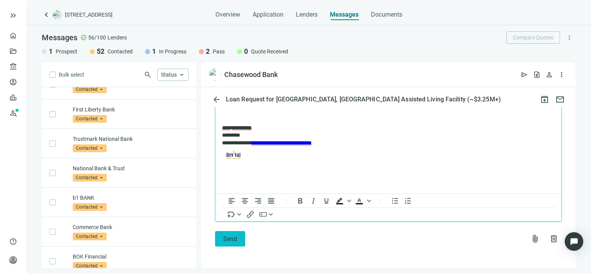
click at [227, 241] on span "Send" at bounding box center [230, 238] width 14 height 7
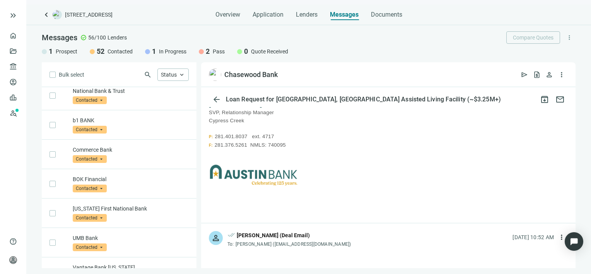
scroll to position [430, 0]
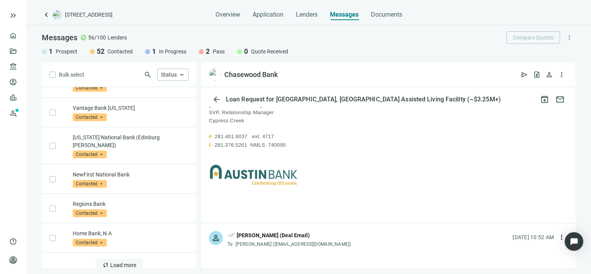
click at [120, 262] on span "Load more" at bounding box center [123, 265] width 26 height 6
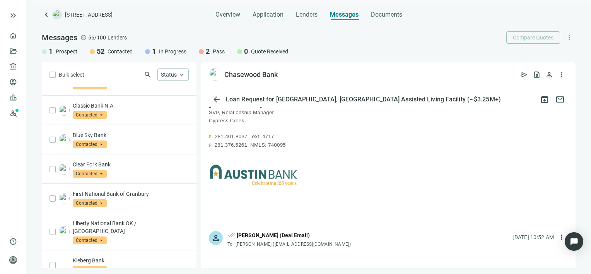
scroll to position [1017, 0]
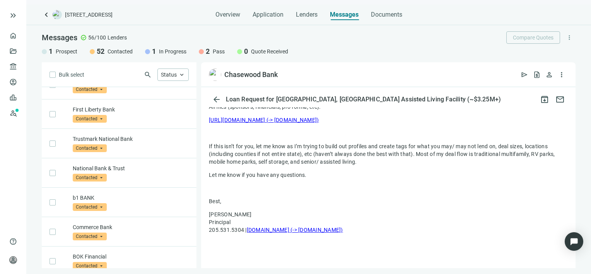
scroll to position [0, 0]
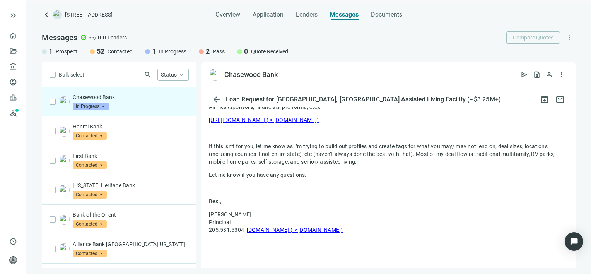
click at [121, 97] on p "Chasewood Bank" at bounding box center [131, 97] width 116 height 8
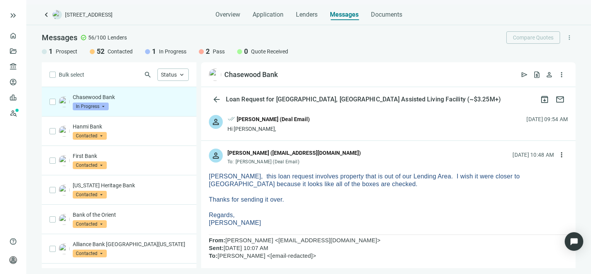
click at [104, 107] on span "In Progress" at bounding box center [91, 107] width 36 height 8
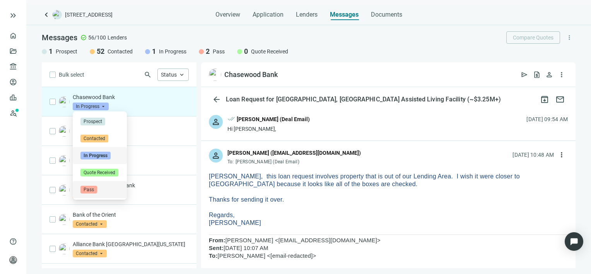
click at [89, 189] on span "Pass" at bounding box center [88, 190] width 17 height 8
